Goal: Navigation & Orientation: Go to known website

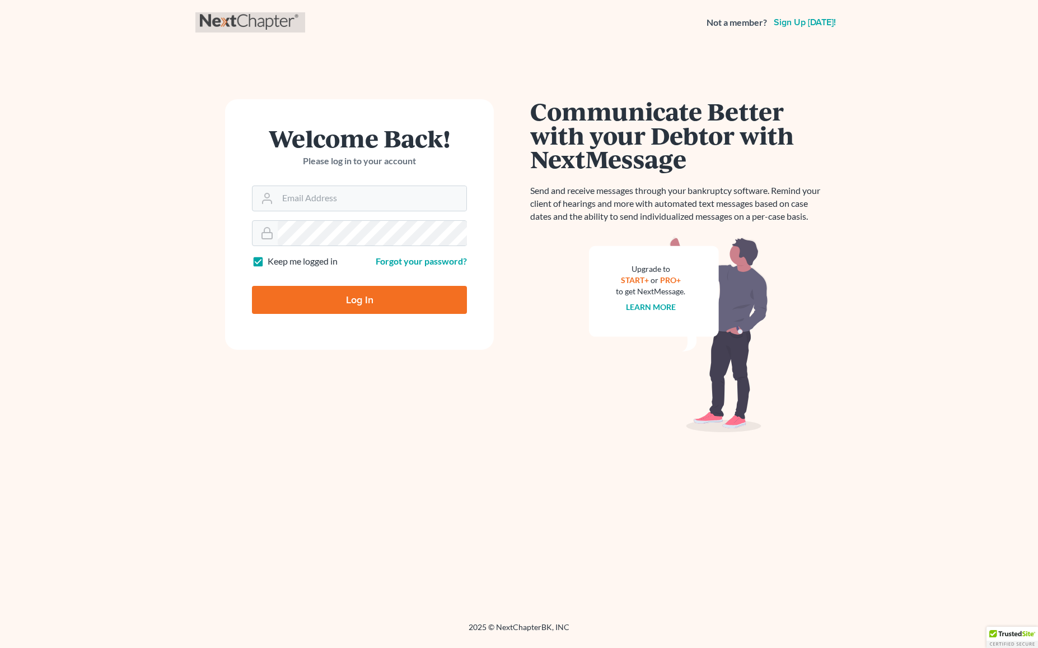
click at [245, 25] on link at bounding box center [250, 22] width 101 height 20
